Goal: Complete application form: Complete application form

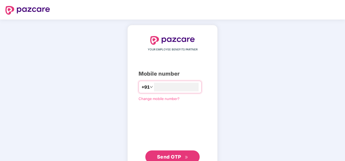
type input "**********"
click at [189, 160] on button "Send OTP" at bounding box center [172, 157] width 54 height 13
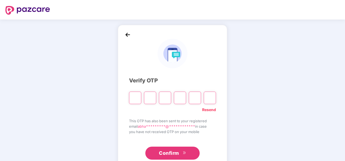
type input "*"
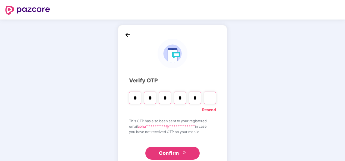
type input "*"
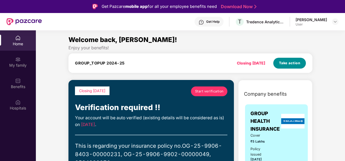
click at [288, 59] on button "Take action" at bounding box center [289, 63] width 33 height 11
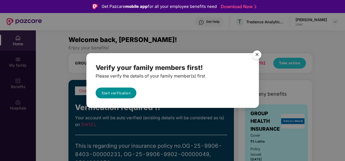
click at [127, 95] on link "Start verification" at bounding box center [116, 93] width 41 height 11
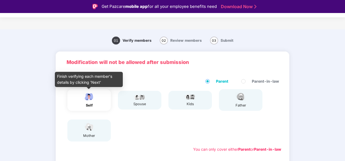
click at [87, 98] on img at bounding box center [89, 97] width 14 height 10
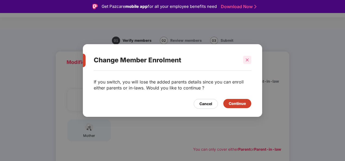
click at [245, 60] on icon "close" at bounding box center [247, 60] width 4 height 4
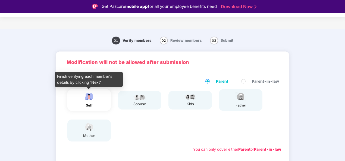
click at [88, 102] on div "self" at bounding box center [89, 100] width 14 height 16
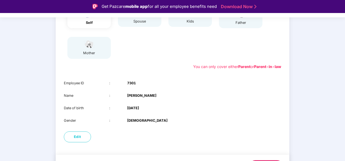
scroll to position [98, 0]
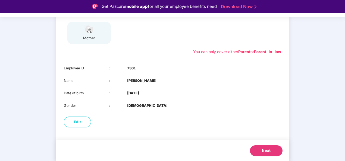
click at [258, 149] on button "Next" at bounding box center [266, 151] width 33 height 11
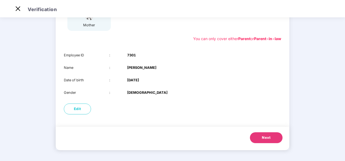
scroll to position [55, 0]
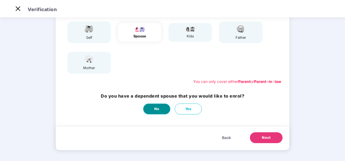
click at [162, 106] on button "No" at bounding box center [156, 109] width 27 height 11
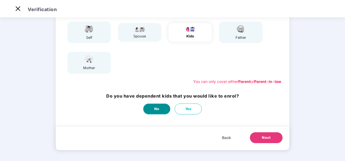
scroll to position [0, 0]
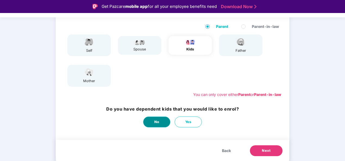
click at [161, 119] on button "No" at bounding box center [156, 122] width 27 height 11
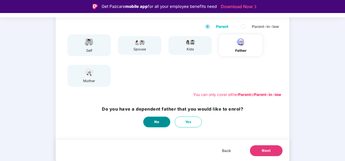
click at [161, 119] on button "No" at bounding box center [156, 122] width 27 height 11
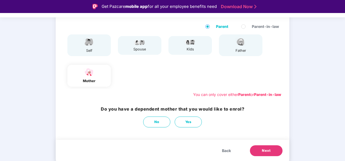
scroll to position [13, 0]
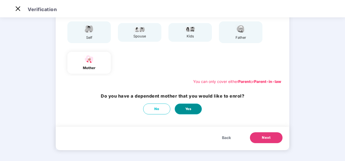
click at [193, 106] on button "Yes" at bounding box center [188, 109] width 27 height 11
select select "******"
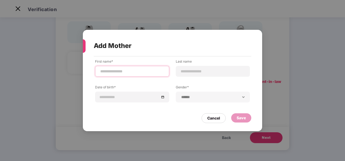
click at [135, 69] on input at bounding box center [132, 72] width 65 height 6
type input "*******"
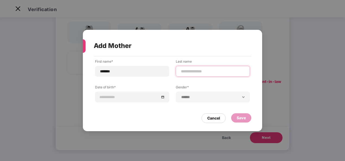
click at [188, 69] on input at bounding box center [212, 72] width 65 height 6
type input "***"
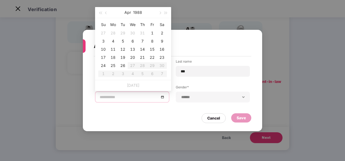
click at [142, 95] on input at bounding box center [129, 97] width 59 height 6
type input "**********"
click at [160, 12] on span "button" at bounding box center [159, 13] width 3 height 3
click at [137, 11] on button "1988" at bounding box center [138, 12] width 9 height 11
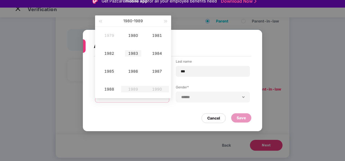
scroll to position [7, 0]
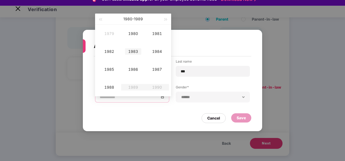
type input "**********"
click at [101, 18] on button "button" at bounding box center [100, 19] width 6 height 11
type input "**********"
click at [133, 48] on td "1973" at bounding box center [133, 52] width 24 height 18
type input "**********"
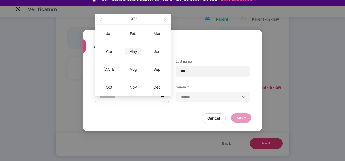
click at [135, 50] on div "May" at bounding box center [133, 51] width 16 height 7
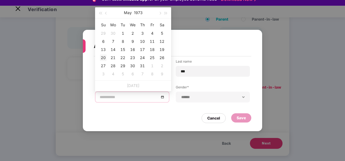
type input "**********"
click at [104, 56] on div "20" at bounding box center [103, 58] width 7 height 7
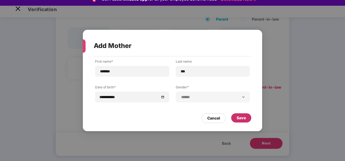
click at [243, 121] on div "Save" at bounding box center [240, 118] width 9 height 6
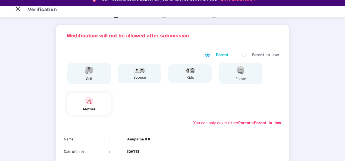
scroll to position [85, 0]
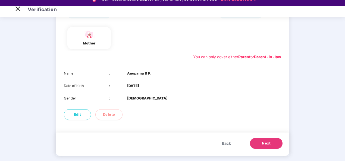
click at [260, 143] on button "Next" at bounding box center [266, 143] width 33 height 11
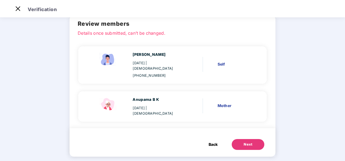
scroll to position [25, 0]
click at [239, 139] on button "Next" at bounding box center [248, 144] width 33 height 11
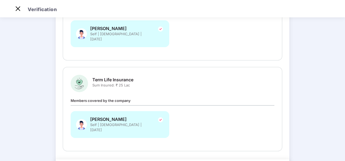
scroll to position [213, 0]
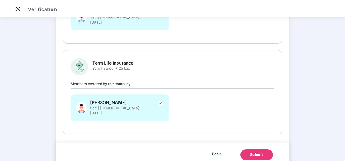
click at [251, 152] on div "Submit" at bounding box center [256, 154] width 13 height 5
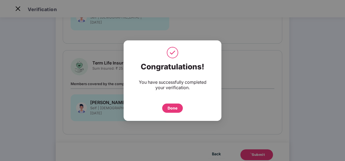
click at [179, 108] on div "Done" at bounding box center [172, 108] width 21 height 9
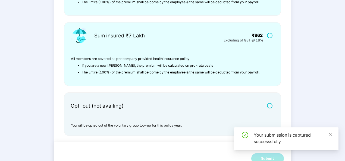
scroll to position [196, 0]
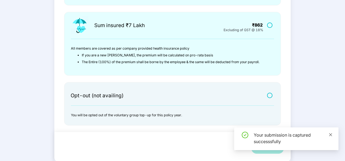
click at [331, 134] on icon "close" at bounding box center [331, 135] width 4 height 4
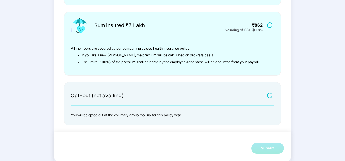
click at [269, 94] on label at bounding box center [270, 95] width 7 height 5
click at [257, 148] on button "Submit" at bounding box center [267, 148] width 33 height 11
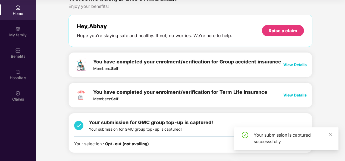
scroll to position [11, 0]
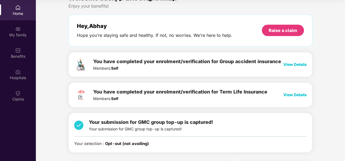
click at [296, 64] on span "View Details" at bounding box center [294, 64] width 23 height 5
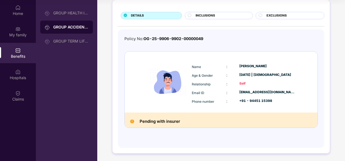
scroll to position [0, 0]
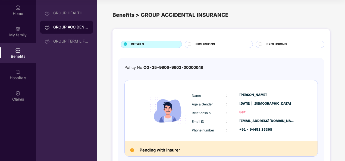
click at [115, 30] on div "DETAILS INCLUSIONS EXCLUSIONS Policy No: OG-25-9906-9902-00000049 Name : [PERSO…" at bounding box center [220, 106] width 217 height 154
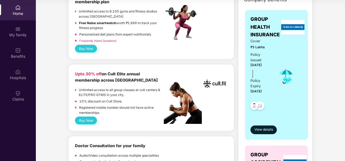
scroll to position [189, 0]
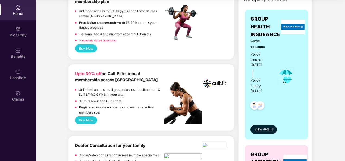
click at [88, 120] on button "Buy Now" at bounding box center [86, 120] width 22 height 8
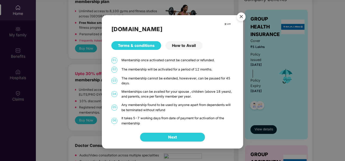
click at [239, 20] on img "Close" at bounding box center [240, 17] width 15 height 15
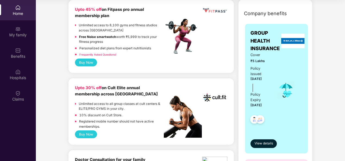
scroll to position [115, 0]
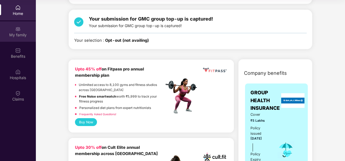
click at [27, 35] on div "My family" at bounding box center [18, 34] width 36 height 5
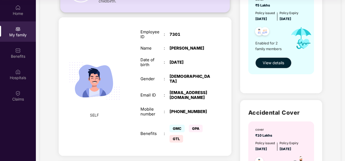
scroll to position [0, 0]
